Goal: Task Accomplishment & Management: Manage account settings

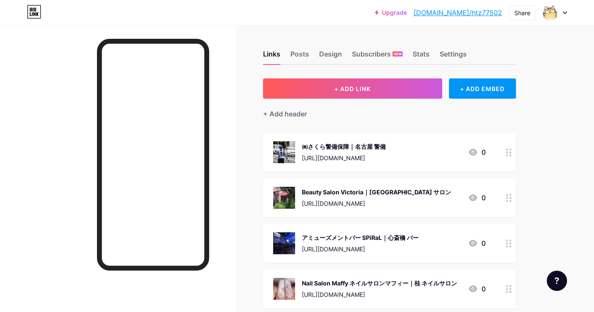
click at [347, 101] on div "+ Add header" at bounding box center [389, 109] width 253 height 21
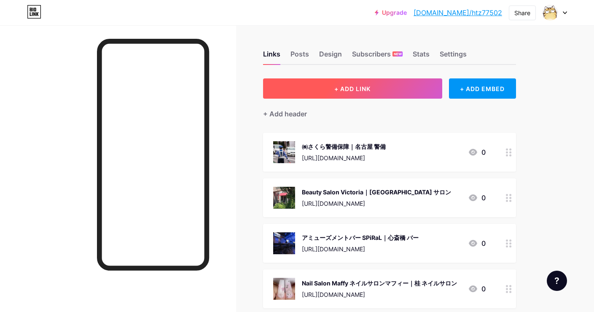
click at [351, 83] on button "+ ADD LINK" at bounding box center [352, 88] width 179 height 20
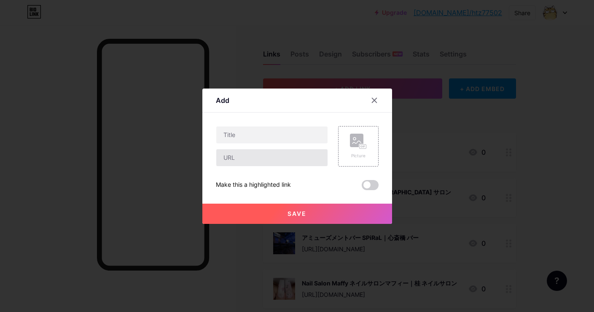
click at [301, 158] on input "text" at bounding box center [271, 157] width 111 height 17
paste input "https://maps.app.goo.gl/ALkzmuwKpt5sS8fJ7"
type input "https://maps.app.goo.gl/ALkzmuwKpt5sS8fJ7"
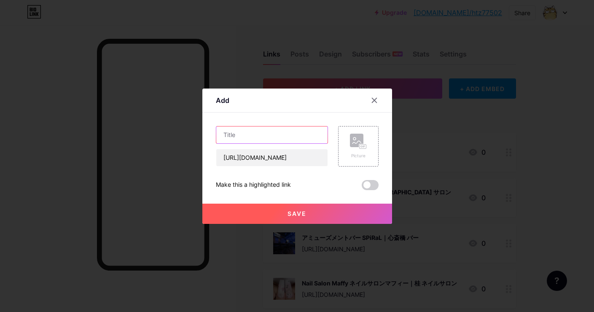
click at [313, 139] on input "text" at bounding box center [271, 134] width 111 height 17
paste input "きたやまミート｜北九州市 食肉加工卸販売"
type input "きたやまミート｜北九州市 食肉加工卸販売"
click at [355, 147] on icon at bounding box center [358, 142] width 17 height 16
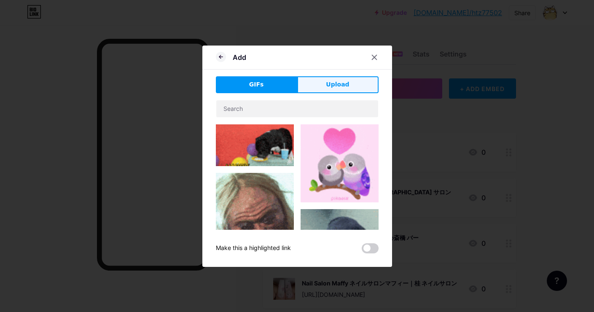
click at [332, 88] on span "Upload" at bounding box center [337, 84] width 23 height 9
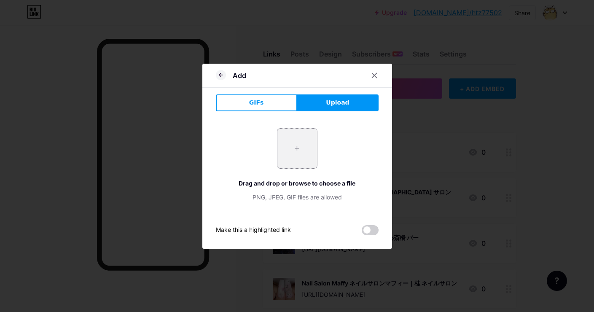
click at [284, 139] on input "file" at bounding box center [297, 149] width 40 height 40
type input "C:\fakepath\aea641d953d58123486be04fefda85ef99eed7c9bea459355c64be5c5098d9b2.jpg"
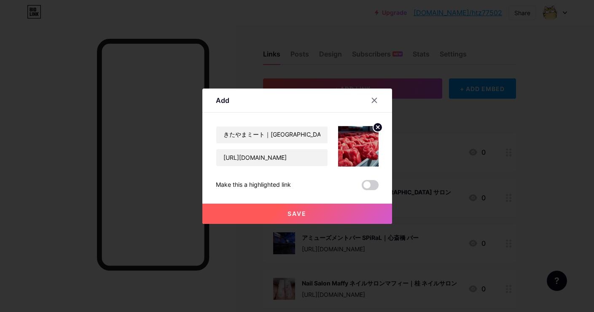
click at [300, 214] on span "Save" at bounding box center [296, 213] width 19 height 7
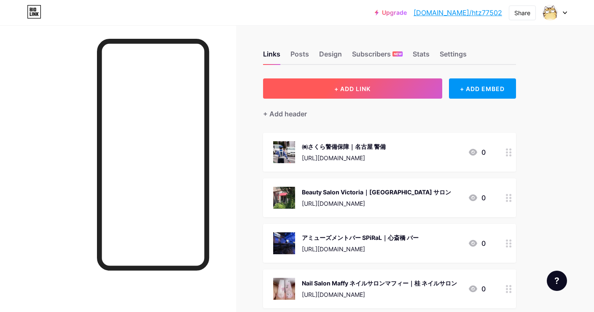
click at [338, 85] on span "+ ADD LINK" at bounding box center [352, 88] width 36 height 7
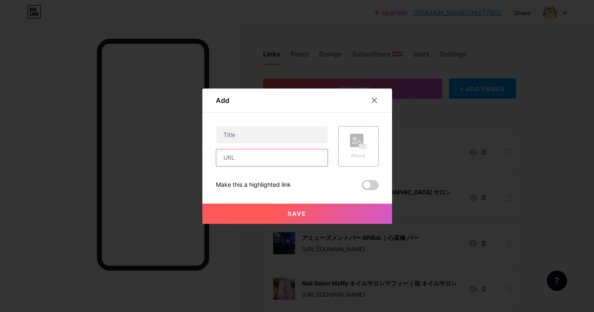
click at [310, 154] on input "text" at bounding box center [271, 157] width 111 height 17
paste input "https://maps.app.goo.gl/Nrmq27VB3zBKhSg59"
type input "https://maps.app.goo.gl/Nrmq27VB3zBKhSg59"
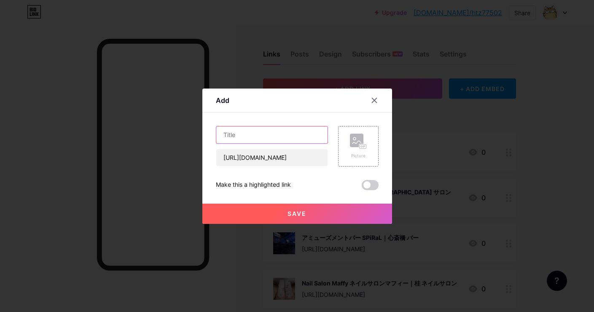
click at [309, 137] on input "text" at bounding box center [271, 134] width 111 height 17
paste input "a Gland taupe【アグラントープ】｜大阪市西区 美容室"
type input "a Gland taupe【アグラントープ】｜大阪市西区 美容室"
click at [354, 140] on rect at bounding box center [356, 140] width 13 height 13
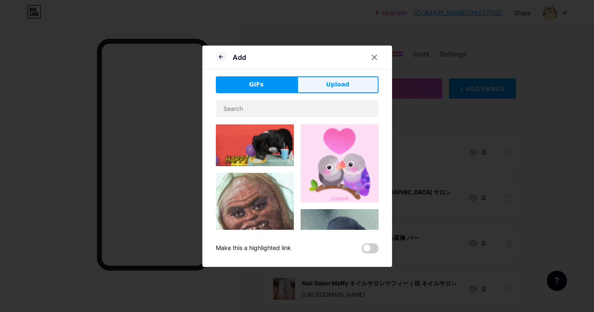
click at [343, 81] on span "Upload" at bounding box center [337, 84] width 23 height 9
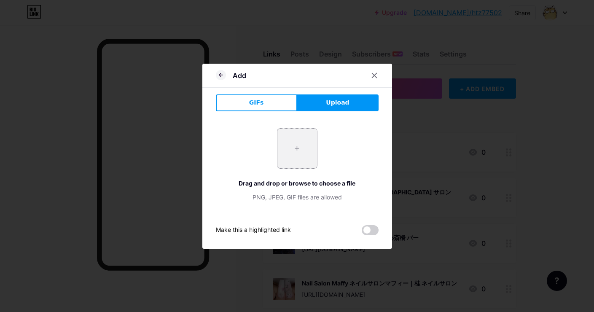
click at [297, 149] on input "file" at bounding box center [297, 149] width 40 height 40
type input "C:\fakepath\3e9240af60ac95e449c560188b149c78ee0ab21b82d3b12ec155cf09d01f3ea7.jpg"
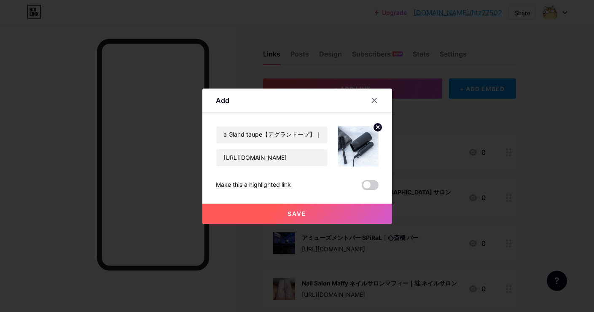
click at [281, 215] on button "Save" at bounding box center [297, 214] width 190 height 20
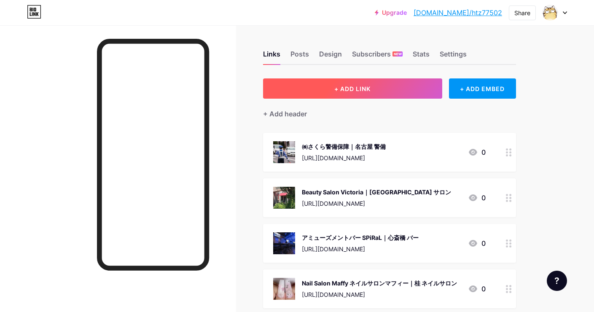
click at [281, 90] on button "+ ADD LINK" at bounding box center [352, 88] width 179 height 20
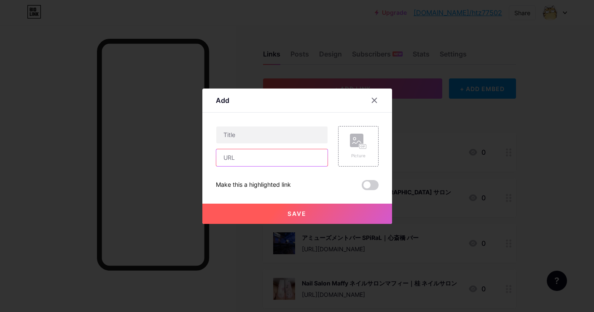
click at [264, 156] on input "text" at bounding box center [271, 157] width 111 height 17
paste input "https://maps.app.goo.gl/LQ21tAW8u13AmZs58"
type input "https://maps.app.goo.gl/LQ21tAW8u13AmZs58"
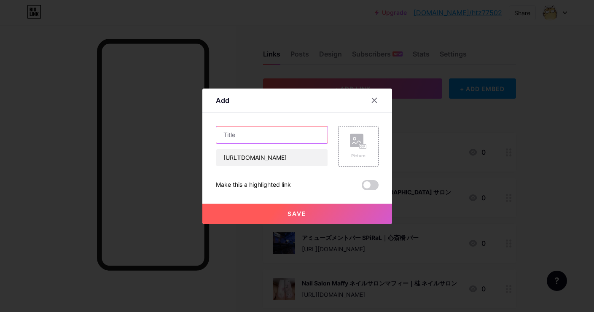
click at [304, 141] on input "text" at bounding box center [271, 134] width 111 height 17
paste input "a Gland tetra 野田阪神店【アグランテトラ】｜野田 美容室"
type input "a Gland tetra 野田阪神店【アグランテトラ】｜野田 美容室"
click at [351, 137] on rect at bounding box center [356, 140] width 13 height 13
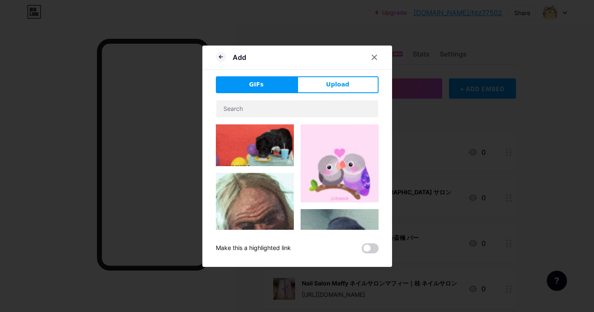
click at [346, 93] on div "GIFs Upload Content YouTube Play YouTube video without leaving your page. ADD V…" at bounding box center [297, 164] width 163 height 177
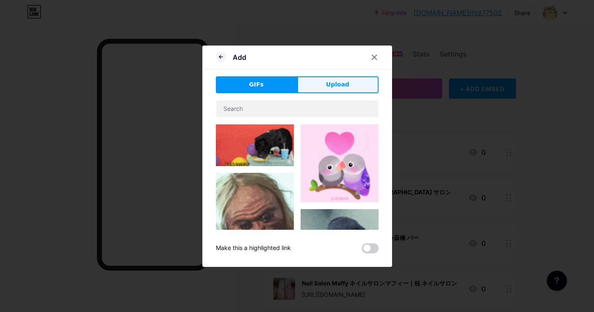
click at [348, 88] on button "Upload" at bounding box center [337, 84] width 81 height 17
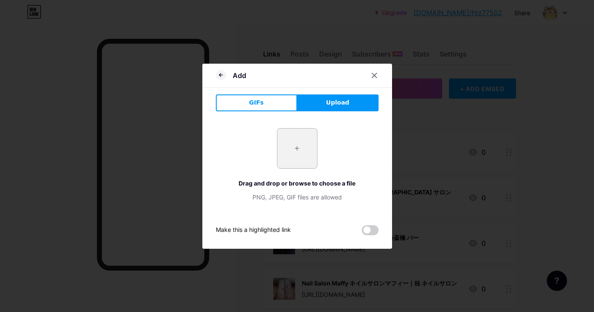
click at [306, 146] on input "file" at bounding box center [297, 149] width 40 height 40
type input "C:\fakepath\827339437d3d8f6daf4af470c5082bae27a1b1b71f88f94f70f51f8daaac0ae5.jpg"
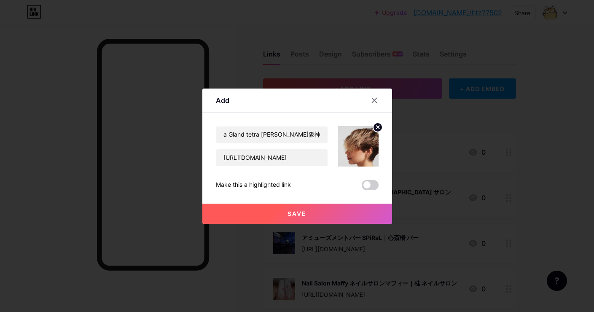
click at [268, 220] on button "Save" at bounding box center [297, 214] width 190 height 20
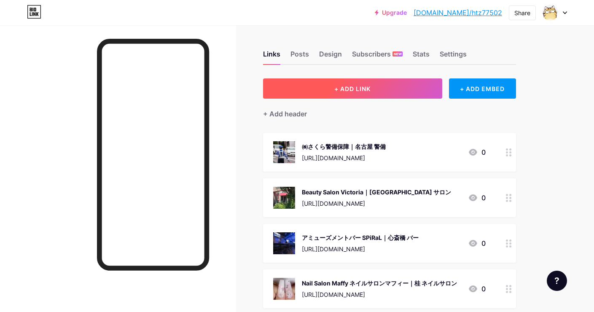
click at [327, 91] on button "+ ADD LINK" at bounding box center [352, 88] width 179 height 20
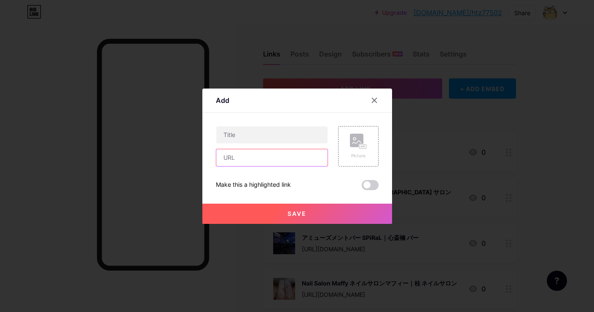
click at [296, 154] on input "text" at bounding box center [271, 157] width 111 height 17
paste input "https://maps.app.goo.gl/S1bjzHVdZY91SYDNA"
type input "https://maps.app.goo.gl/S1bjzHVdZY91SYDNA"
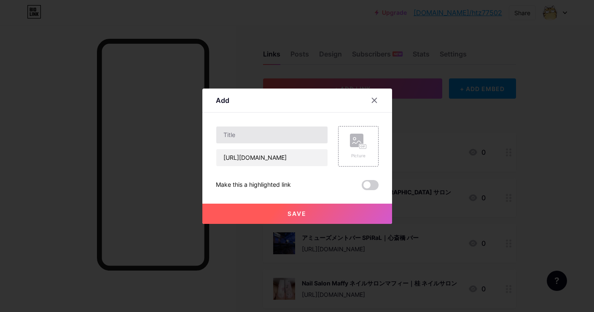
click at [260, 137] on input "text" at bounding box center [271, 134] width 111 height 17
paste input "aGland 梅田本店【アグラン】｜梅田 美容室"
type input "aGland 梅田本店【アグラン】｜梅田 美容室"
click at [362, 129] on div "Picture" at bounding box center [358, 146] width 40 height 40
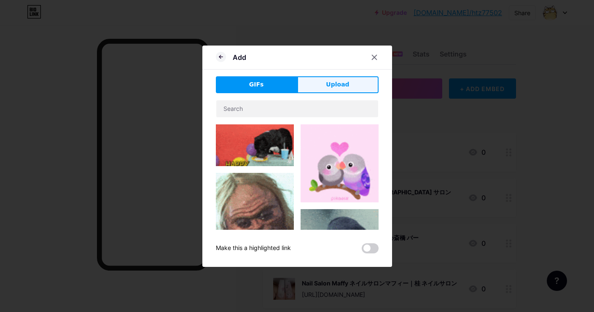
click at [363, 88] on button "Upload" at bounding box center [337, 84] width 81 height 17
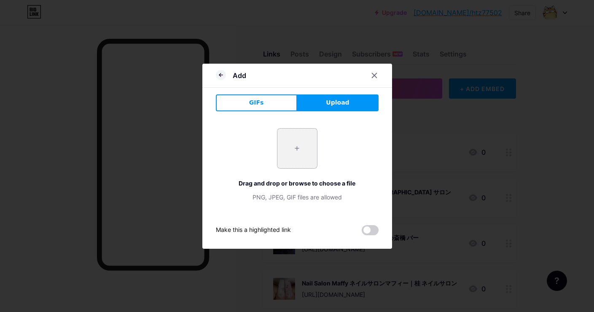
click at [303, 159] on input "file" at bounding box center [297, 149] width 40 height 40
type input "C:\fakepath\729f6096e4eb4e9b693761e3eb530c88386377e0037bf7e7eaaa705244f115c3.jpg"
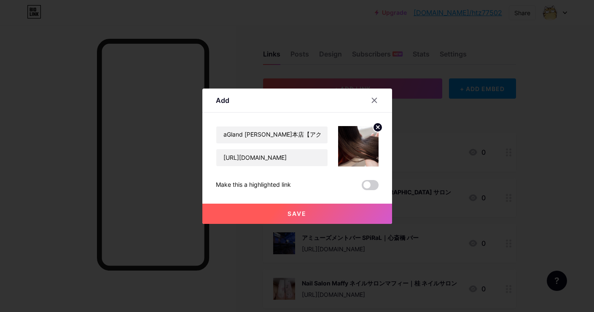
click at [311, 214] on button "Save" at bounding box center [297, 214] width 190 height 20
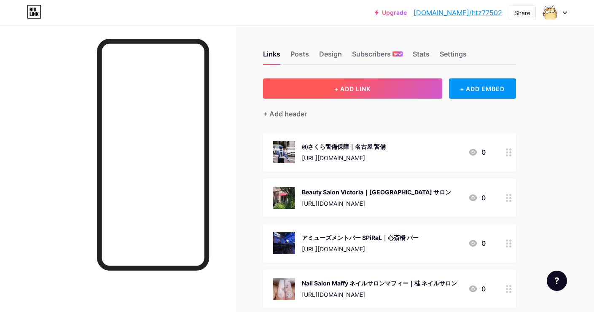
click at [311, 90] on button "+ ADD LINK" at bounding box center [352, 88] width 179 height 20
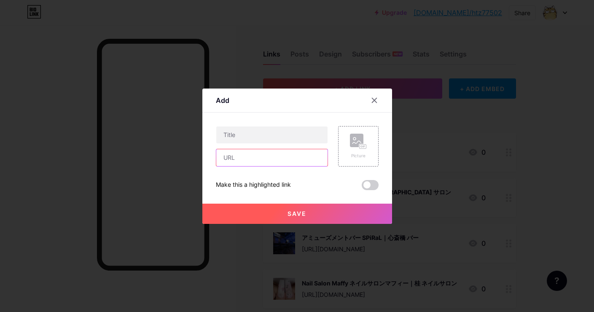
click at [285, 153] on input "text" at bounding box center [271, 157] width 111 height 17
paste input "https://maps.app.goo.gl/zVdaN5iFf9QBLWXV8"
type input "https://maps.app.goo.gl/zVdaN5iFf9QBLWXV8"
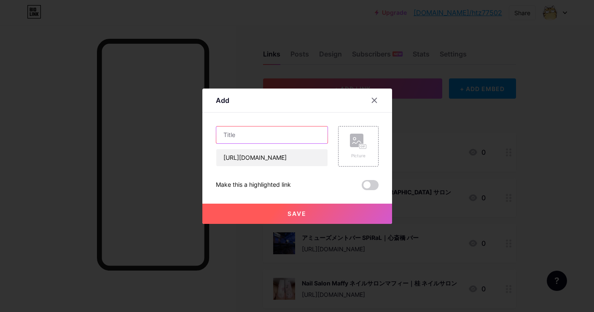
click at [265, 138] on input "text" at bounding box center [271, 134] width 111 height 17
paste input "a Gland villa suita｜吹田市 美容室"
type input "a Gland villa suita｜吹田市 美容室"
click at [347, 138] on div "Picture" at bounding box center [358, 146] width 40 height 40
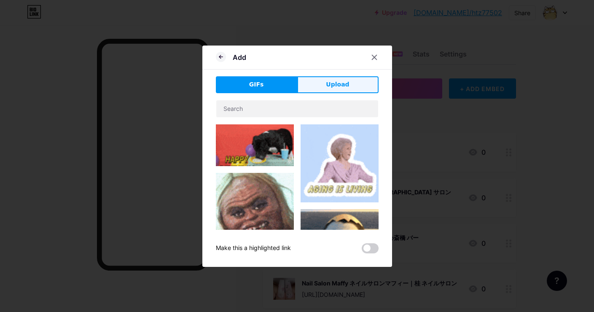
click at [346, 83] on span "Upload" at bounding box center [337, 84] width 23 height 9
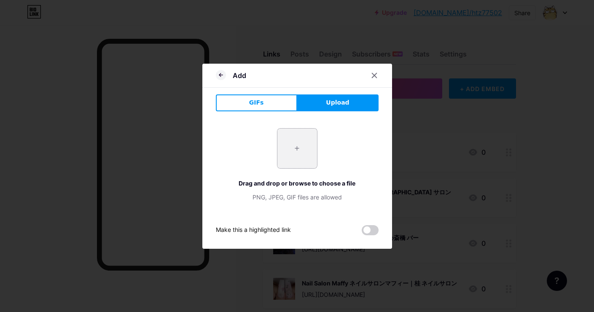
click at [303, 151] on input "file" at bounding box center [297, 149] width 40 height 40
type input "C:\fakepath\e1f5195e3ef2abc1aa5586fb816f60013499fcd3ff81558477999915b703c666.jpg"
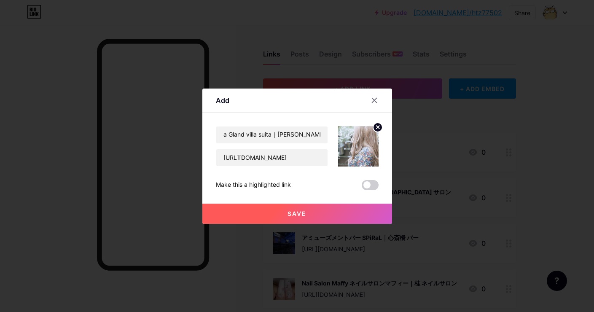
click at [289, 206] on button "Save" at bounding box center [297, 214] width 190 height 20
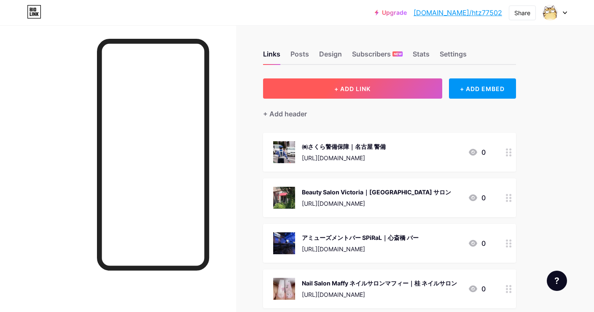
click at [316, 83] on button "+ ADD LINK" at bounding box center [352, 88] width 179 height 20
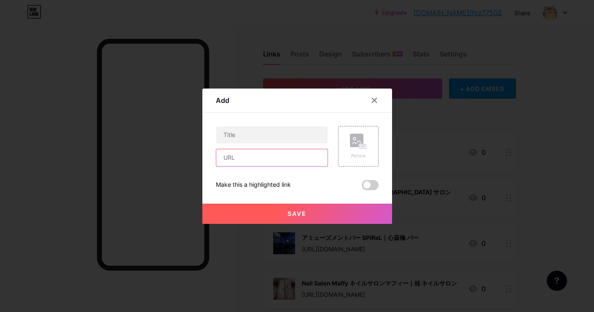
click at [270, 163] on input "text" at bounding box center [271, 157] width 111 height 17
paste input "https://maps.app.goo.gl/b3idF8xVaom6EWoY7"
type input "https://maps.app.goo.gl/b3idF8xVaom6EWoY7"
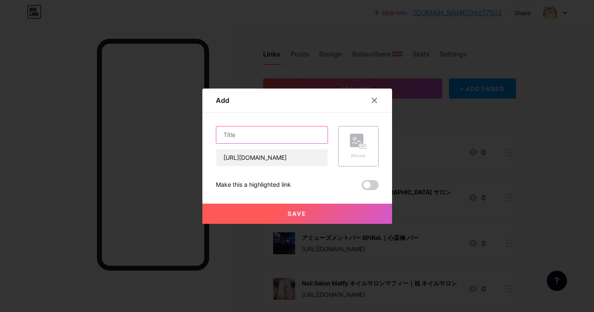
click at [289, 139] on input "text" at bounding box center [271, 134] width 111 height 17
paste input "VADY Premium 心斎橋｜心斎橋 パーソナルトレーニング"
type input "VADY Premium 心斎橋｜心斎橋 パーソナルトレーニング"
click at [370, 136] on div "Picture" at bounding box center [358, 146] width 40 height 40
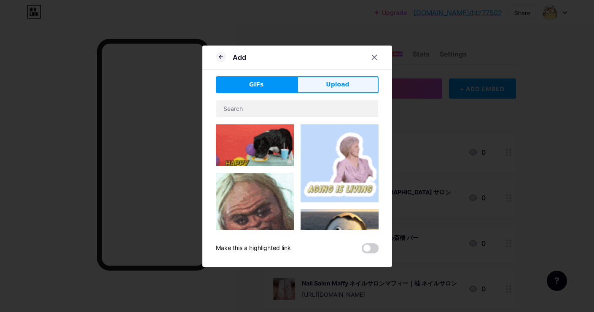
click at [354, 84] on button "Upload" at bounding box center [337, 84] width 81 height 17
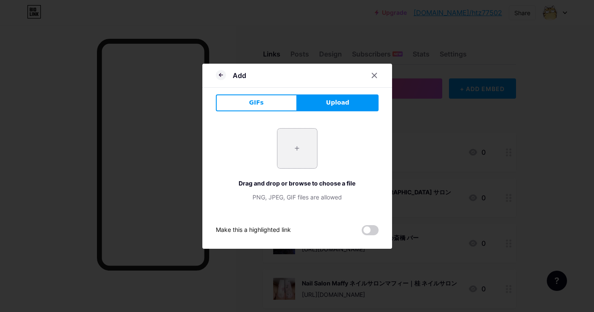
click at [289, 166] on input "file" at bounding box center [297, 149] width 40 height 40
type input "C:\fakepath\fc5e3f25c7d3d656d4a16764283156fd7822c55c3d988079aa26bcbc26c72ea0.jpg"
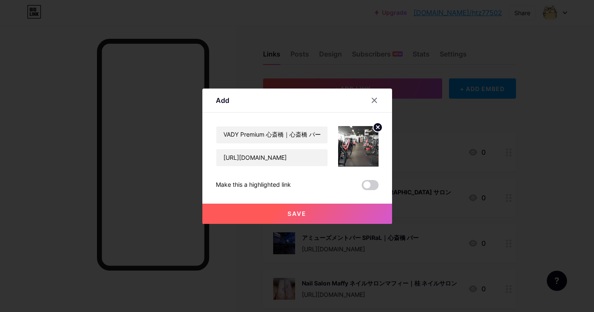
click at [301, 214] on span "Save" at bounding box center [296, 213] width 19 height 7
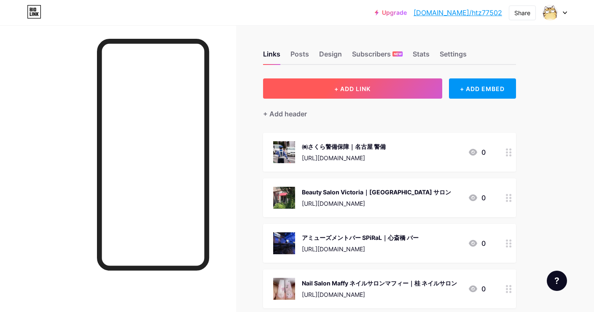
click at [342, 79] on button "+ ADD LINK" at bounding box center [352, 88] width 179 height 20
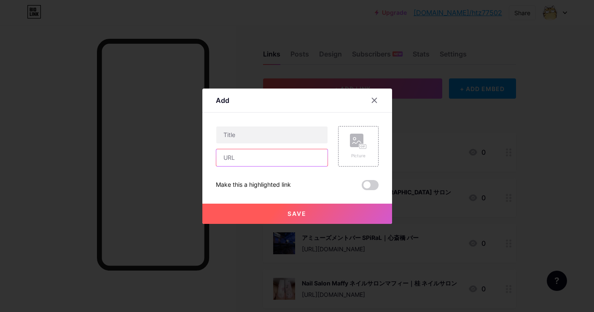
click at [317, 153] on input "text" at bounding box center [271, 157] width 111 height 17
paste input "https://maps.app.goo.gl/UGttm8fRTvJSX9DH6"
type input "https://maps.app.goo.gl/UGttm8fRTvJSX9DH6"
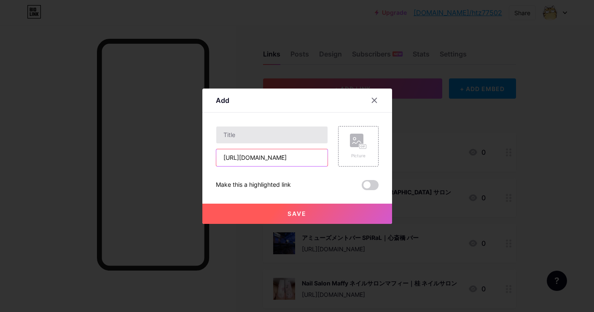
click at [279, 129] on input "text" at bounding box center [271, 134] width 111 height 17
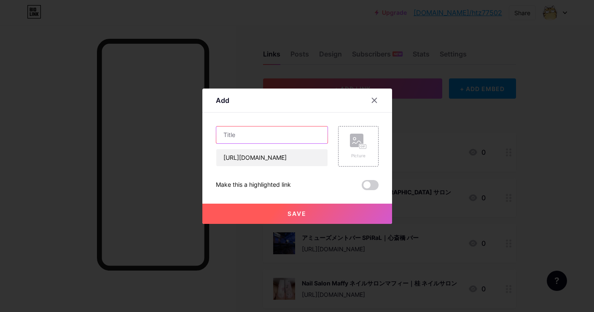
paste input "VADY PLUS 玉造｜天王寺区 パーソナルトレーニング"
type input "VADY PLUS 玉造｜天王寺区 パーソナルトレーニング"
click at [358, 144] on rect at bounding box center [356, 140] width 13 height 13
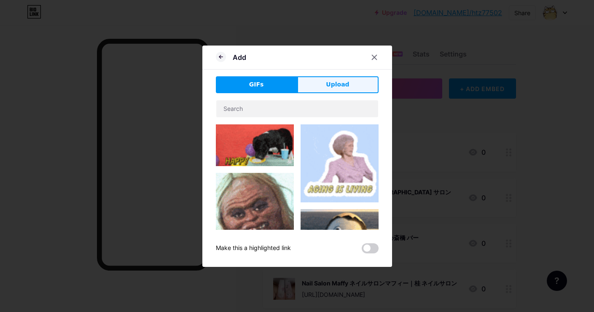
click at [355, 91] on button "Upload" at bounding box center [337, 84] width 81 height 17
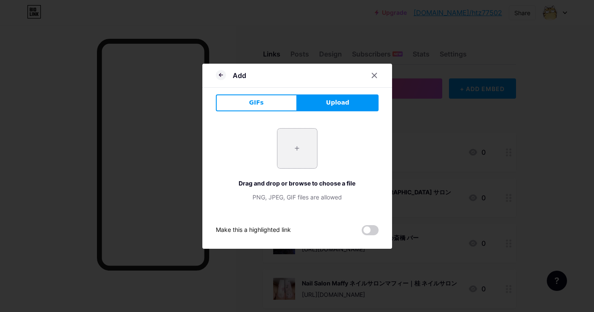
click at [300, 164] on input "file" at bounding box center [297, 149] width 40 height 40
type input "C:\fakepath\cd3d83fbcd69d99ef480d489cb78ac3df2bf06a823284089a3258b1116037cac.jpg"
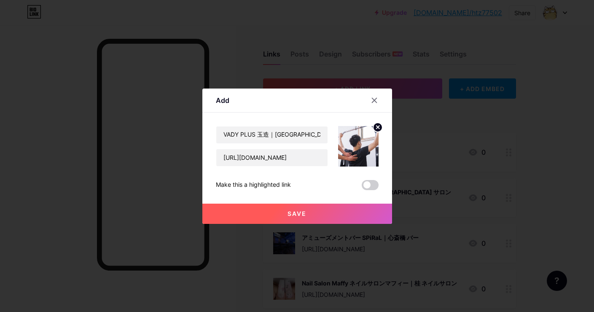
click at [279, 206] on button "Save" at bounding box center [297, 214] width 190 height 20
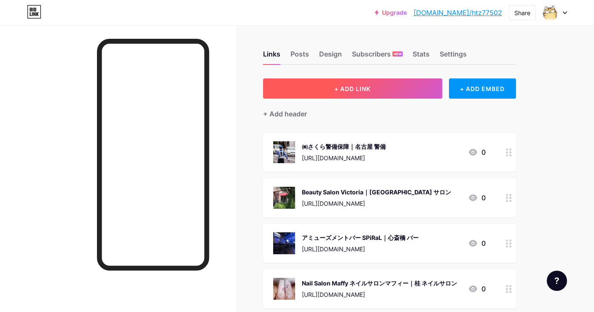
click at [337, 86] on span "+ ADD LINK" at bounding box center [352, 88] width 36 height 7
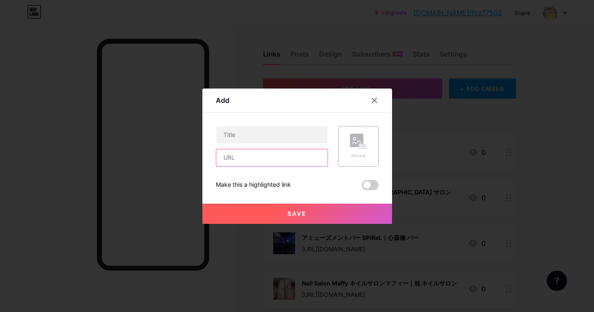
click at [298, 154] on input "text" at bounding box center [271, 157] width 111 height 17
paste input "https://maps.app.goo.gl/ox5uyXv6YAzNnh699"
type input "https://maps.app.goo.gl/ox5uyXv6YAzNnh699"
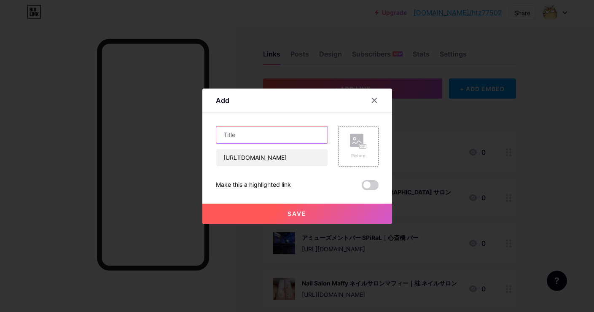
click at [304, 134] on input "text" at bounding box center [271, 134] width 111 height 17
paste input "よしおか内科クリニック｜西宮市 内科"
type input "よしおか内科クリニック｜西宮市 内科"
click at [355, 135] on rect at bounding box center [356, 140] width 13 height 13
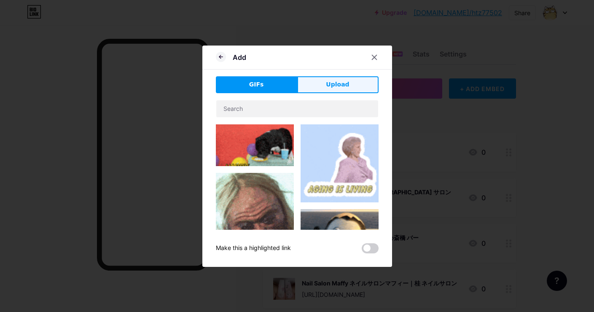
click at [349, 86] on button "Upload" at bounding box center [337, 84] width 81 height 17
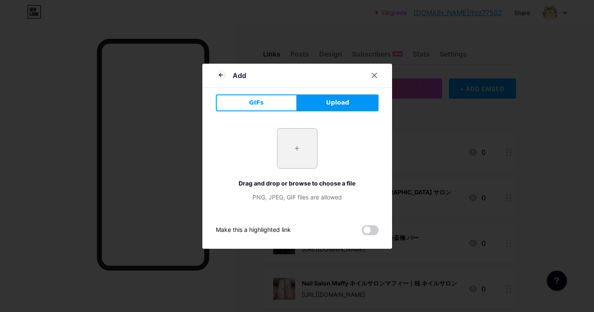
click at [287, 145] on input "file" at bounding box center [297, 149] width 40 height 40
type input "C:\fakepath\efbfd6f2d31c7b9e2fa395bc082ab5f7cd12ad6bbf2db2d1196b828ba824b6fc.jpg"
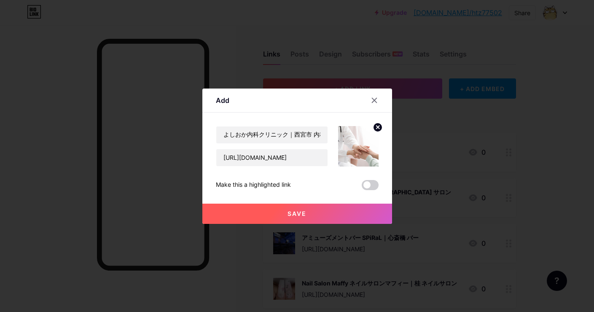
click at [295, 208] on button "Save" at bounding box center [297, 214] width 190 height 20
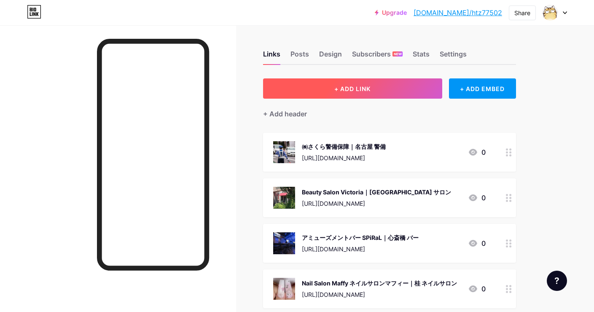
click at [321, 83] on button "+ ADD LINK" at bounding box center [352, 88] width 179 height 20
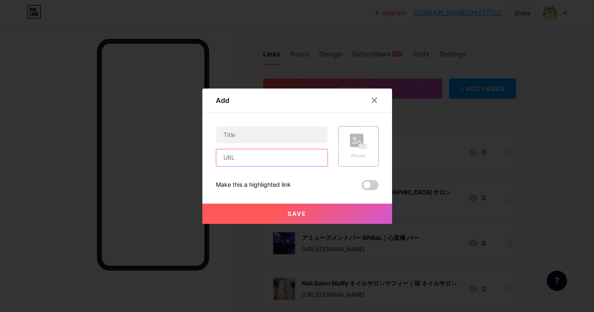
click at [282, 161] on input "text" at bounding box center [271, 157] width 111 height 17
paste input "https://maps.app.goo.gl/VWn4C3SfXWd5hs1F7"
type input "https://maps.app.goo.gl/VWn4C3SfXWd5hs1F7"
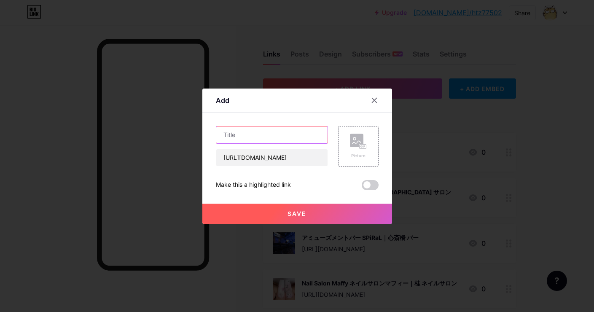
click at [304, 137] on input "text" at bounding box center [271, 134] width 111 height 17
paste input "neroria nail｜錦糸町 ネイルサロン"
type input "neroria nail｜錦糸町 ネイルサロン"
click at [354, 139] on circle at bounding box center [354, 138] width 3 height 3
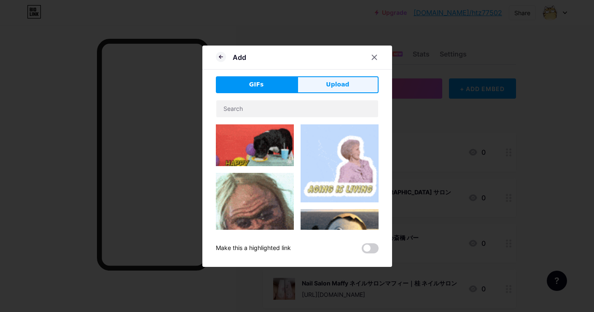
click at [347, 86] on span "Upload" at bounding box center [337, 84] width 23 height 9
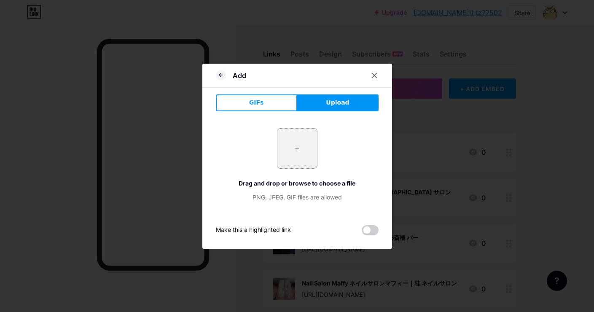
click at [305, 151] on input "file" at bounding box center [297, 149] width 40 height 40
type input "C:\fakepath\9475accc5cc9eafe9fc808dc930f6041dce96f9429f8eb2a66f13631099009cf.jpg"
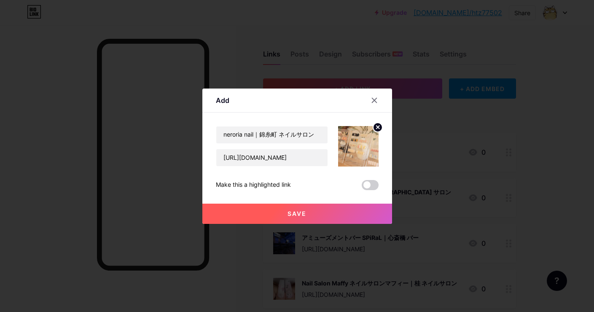
click at [289, 206] on button "Save" at bounding box center [297, 214] width 190 height 20
